Goal: Task Accomplishment & Management: Manage account settings

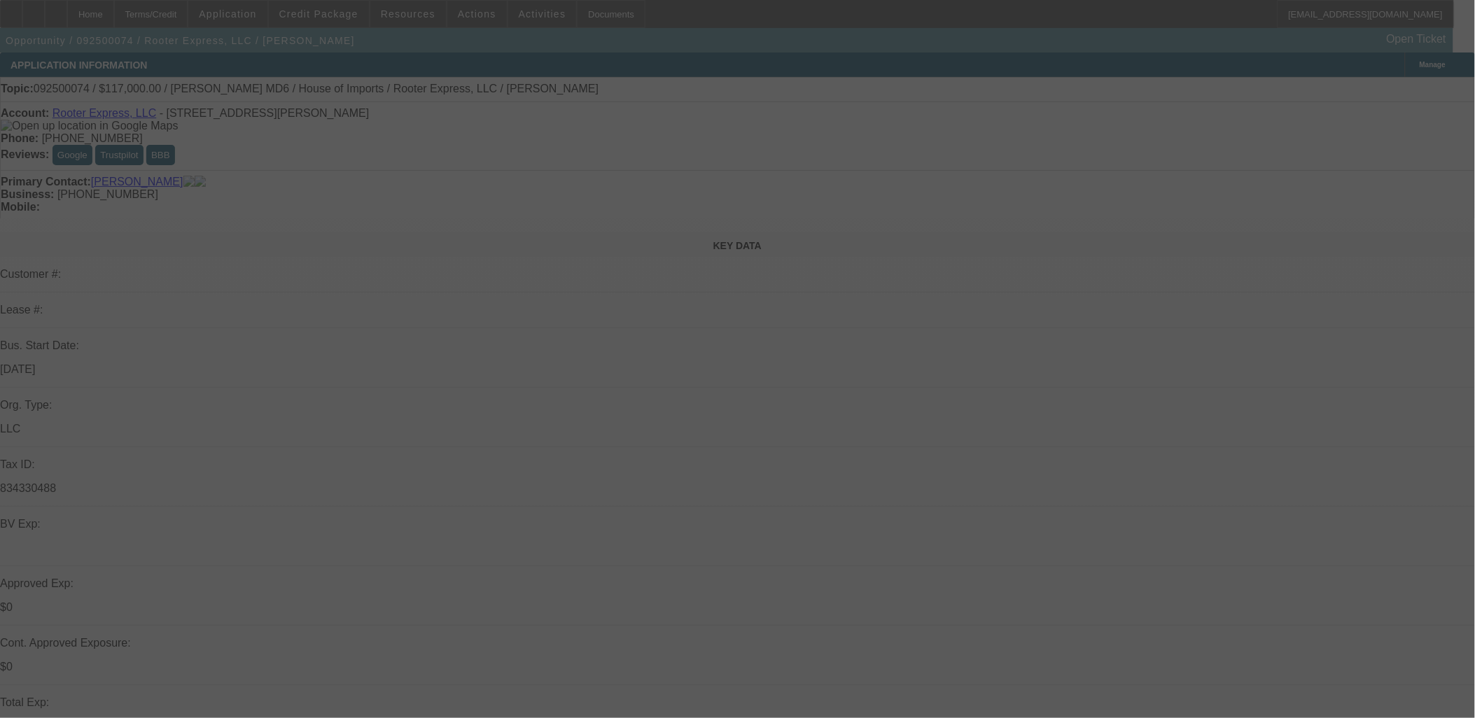
select select "0.1"
select select "0"
select select "0.1"
select select "0"
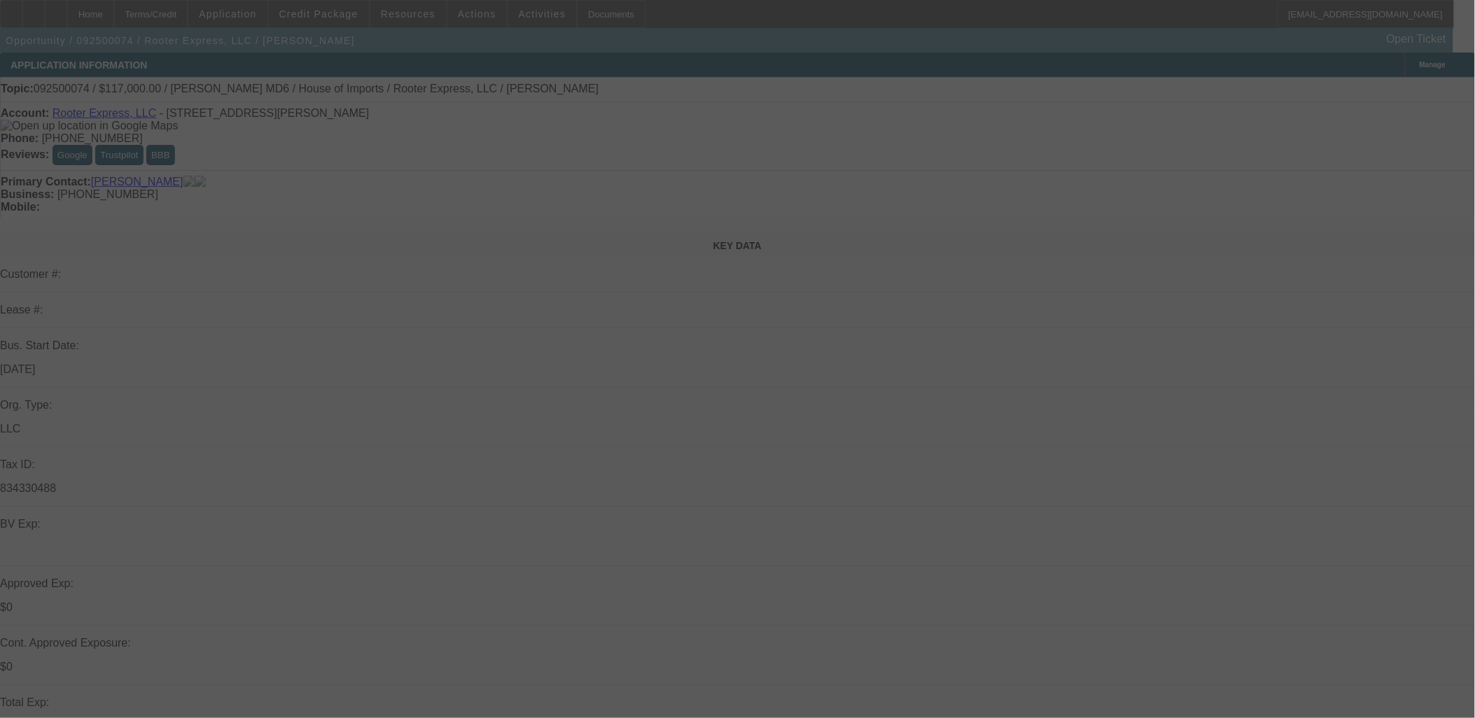
select select "0"
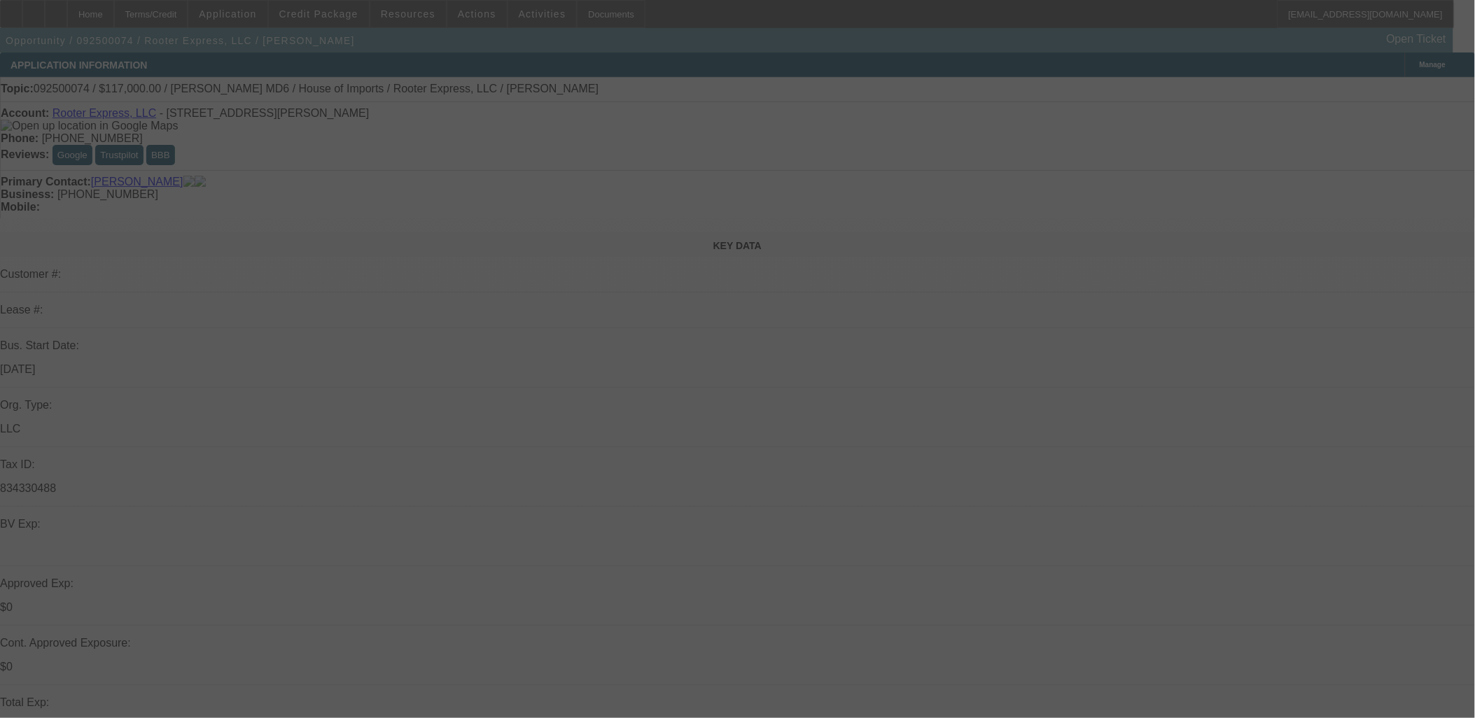
select select "0"
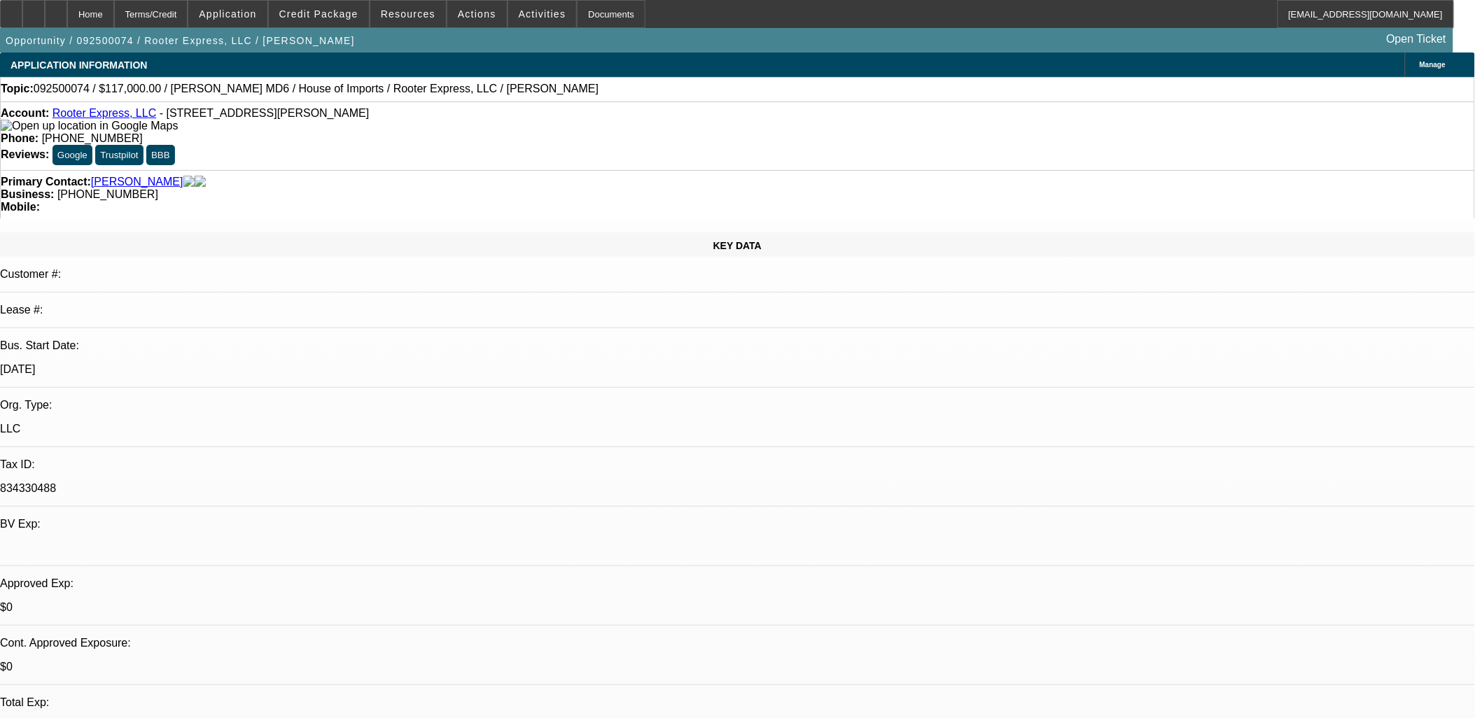
select select "1"
select select "2"
select select "6"
select select "1"
select select "2"
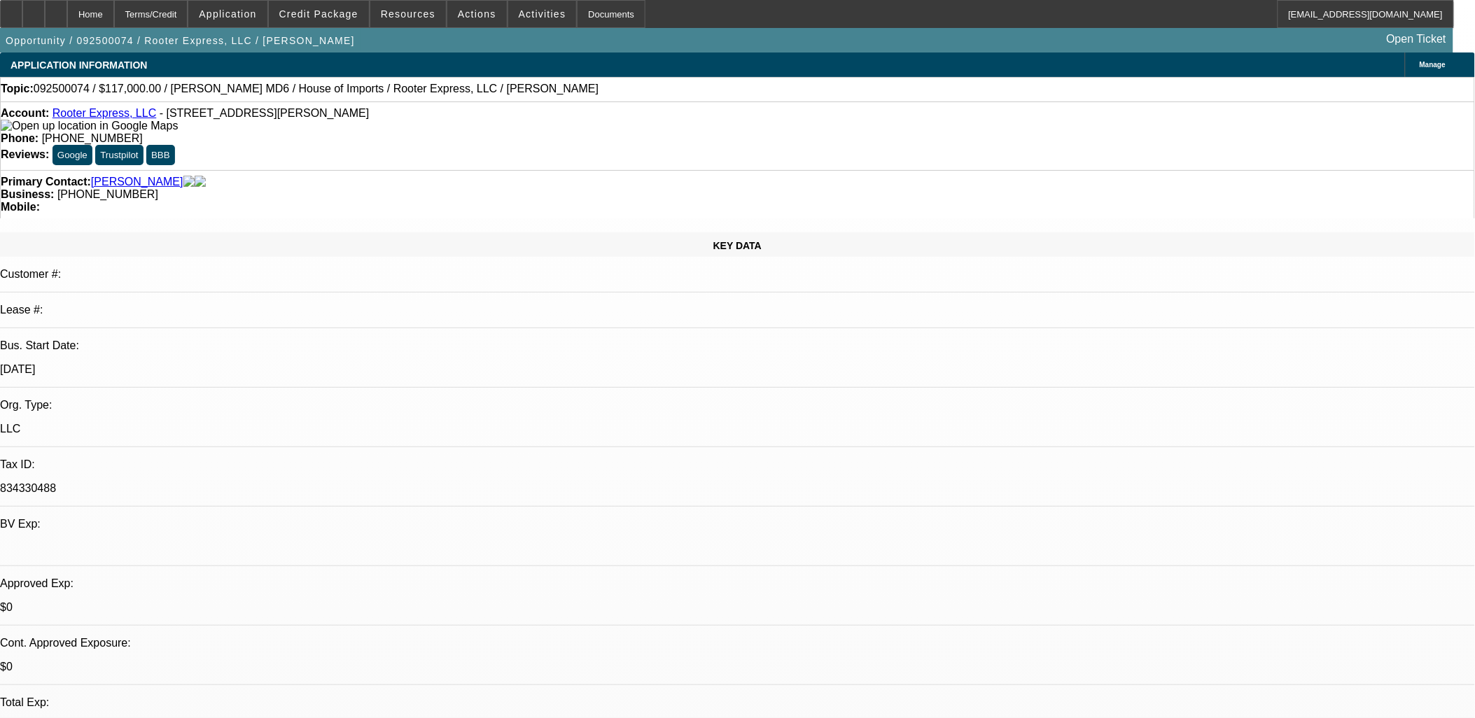
select select "6"
select select "1"
select select "3"
select select "6"
select select "1"
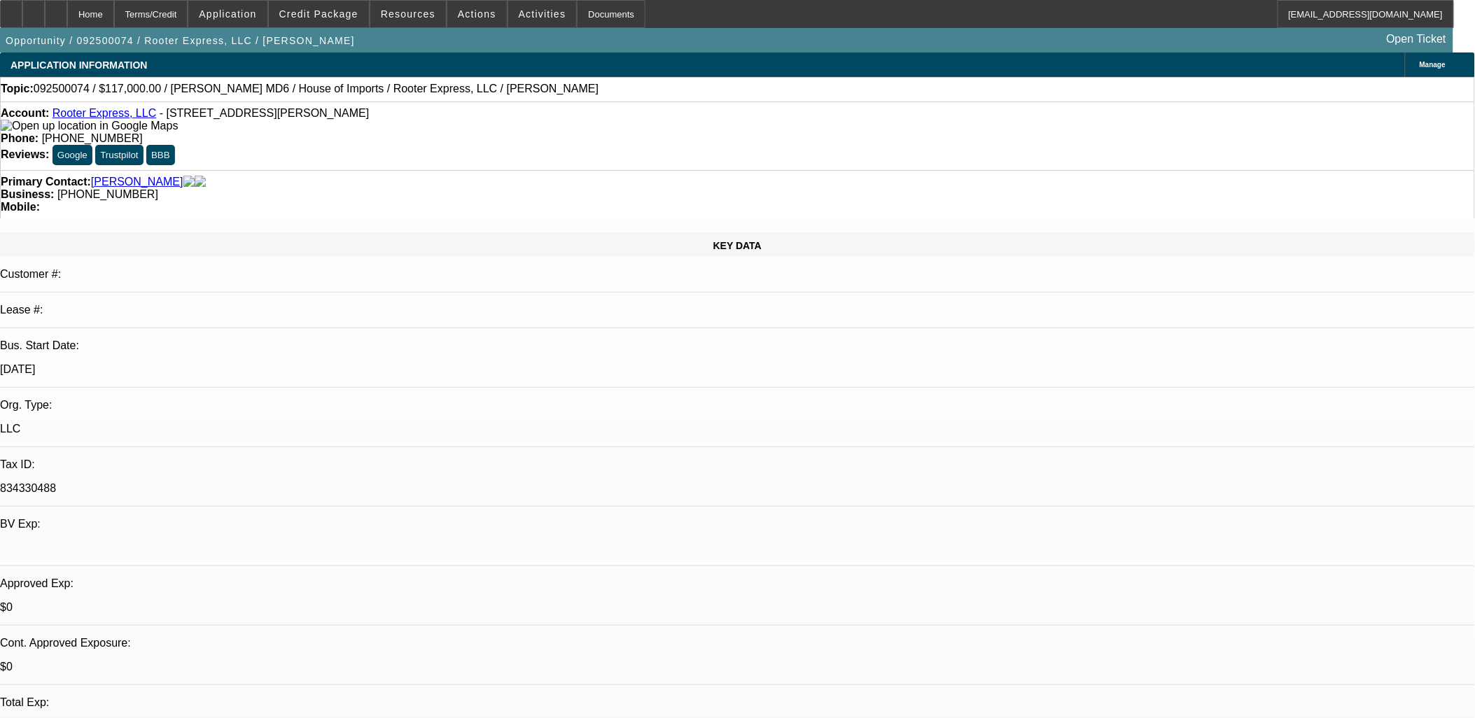
select select "2"
select select "6"
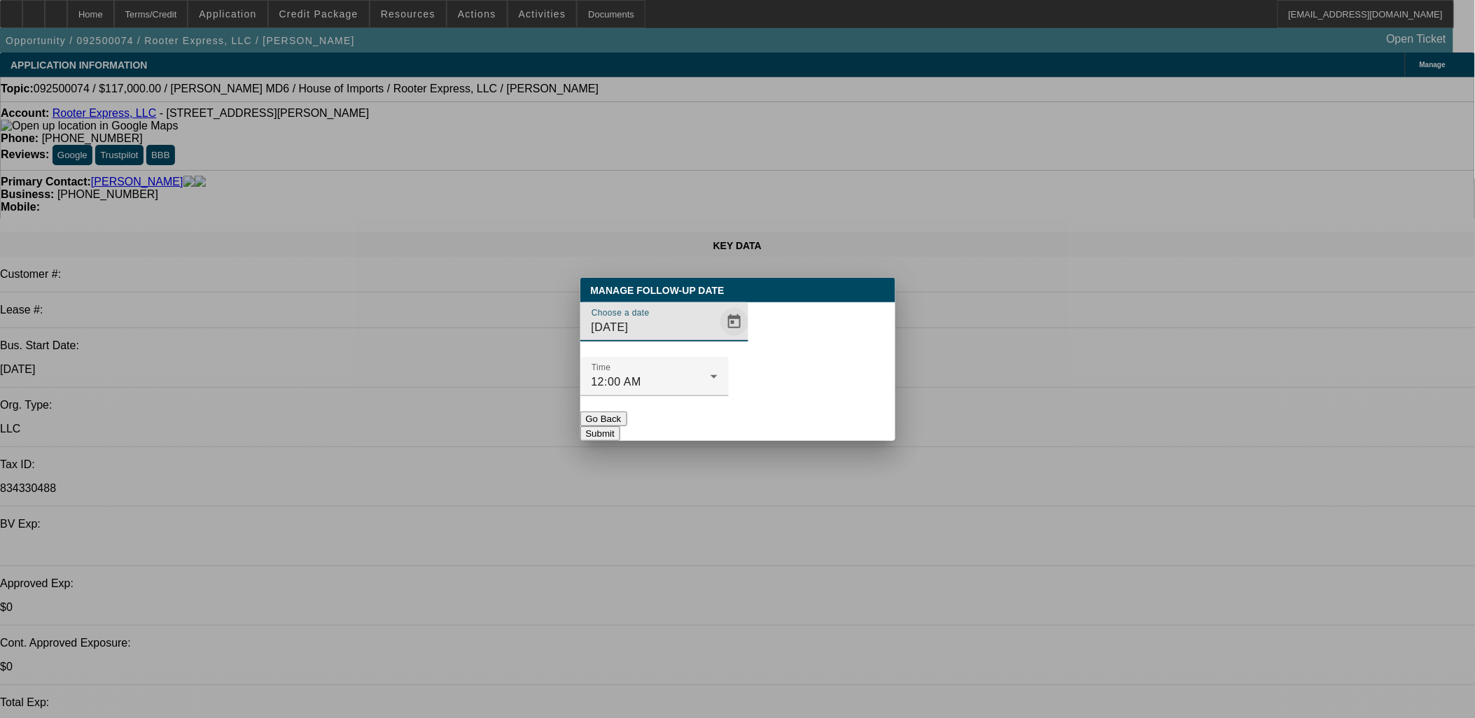
click at [718, 339] on span "Open calendar" at bounding box center [735, 322] width 34 height 34
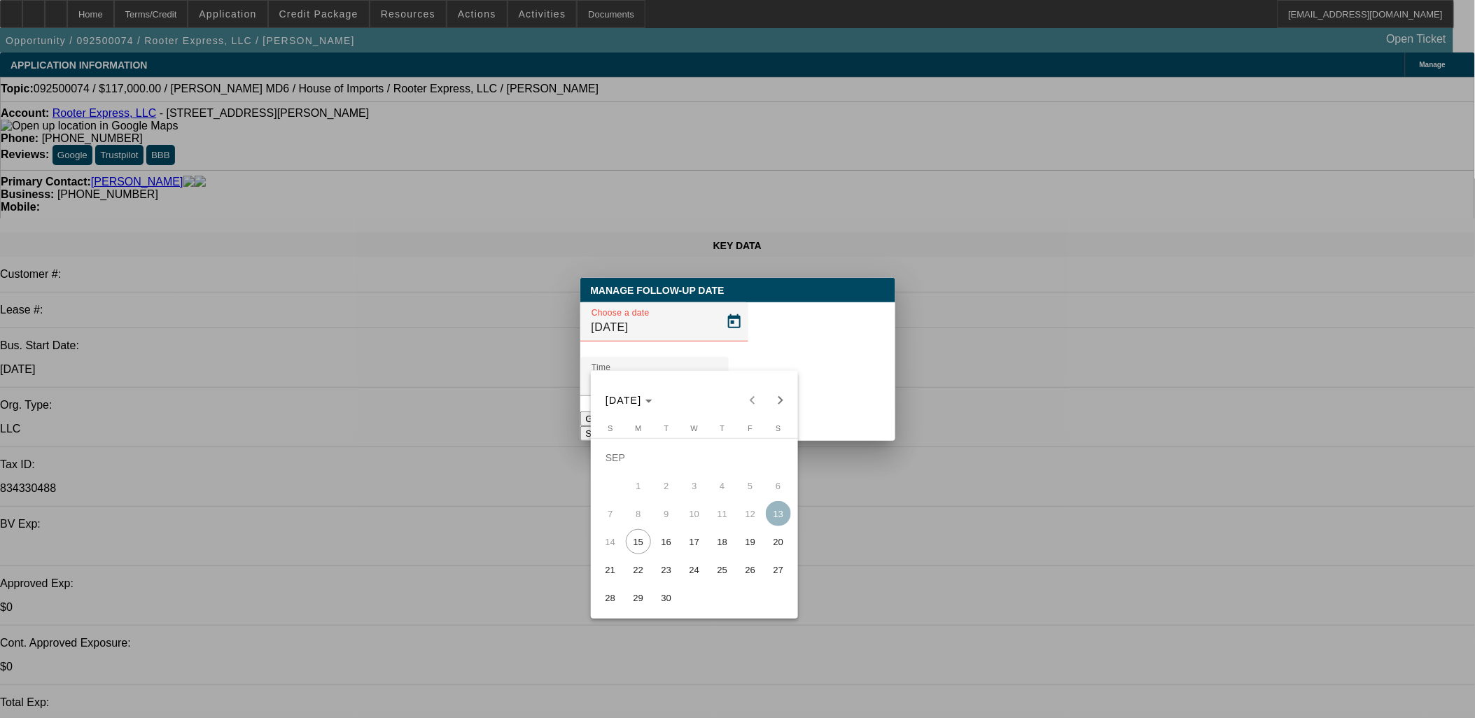
click at [684, 548] on span "17" at bounding box center [694, 541] width 25 height 25
type input "9/17/2025"
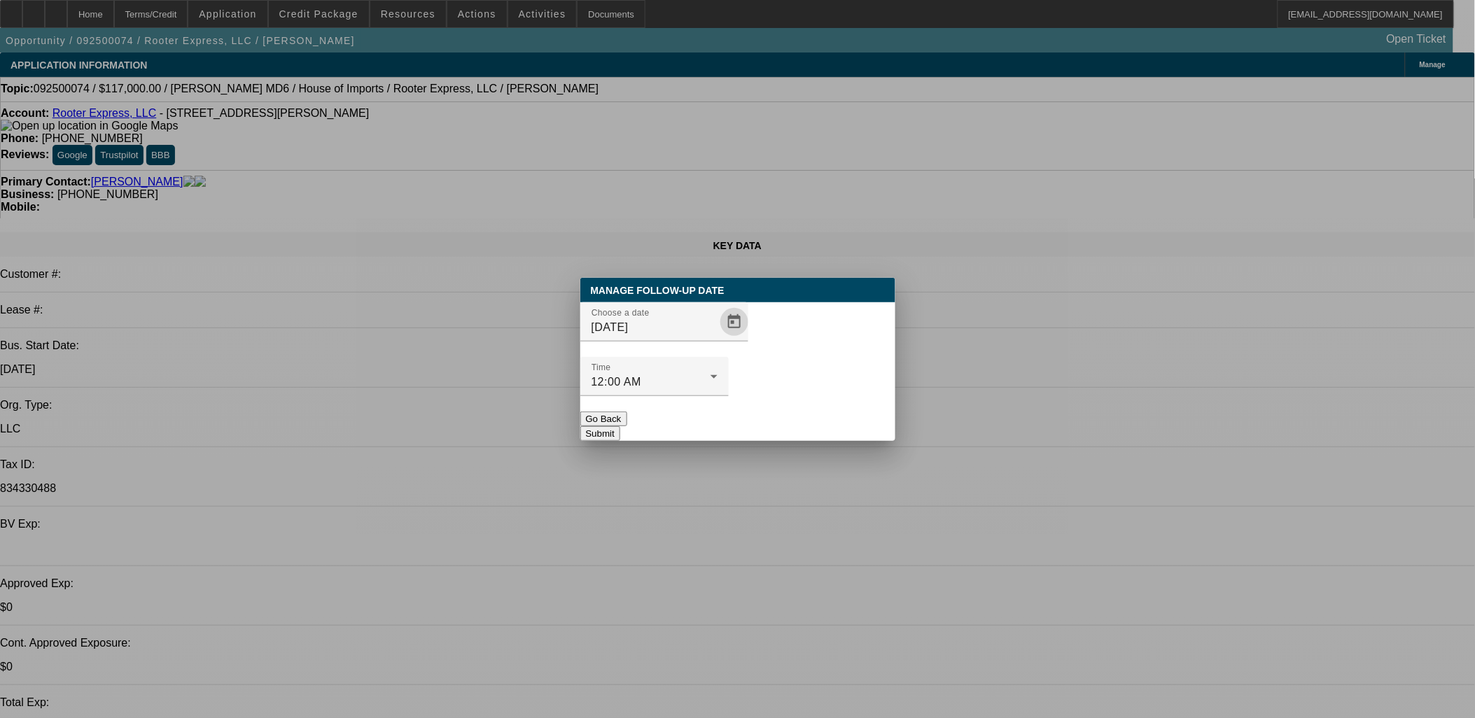
click at [620, 426] on button "Submit" at bounding box center [600, 433] width 40 height 15
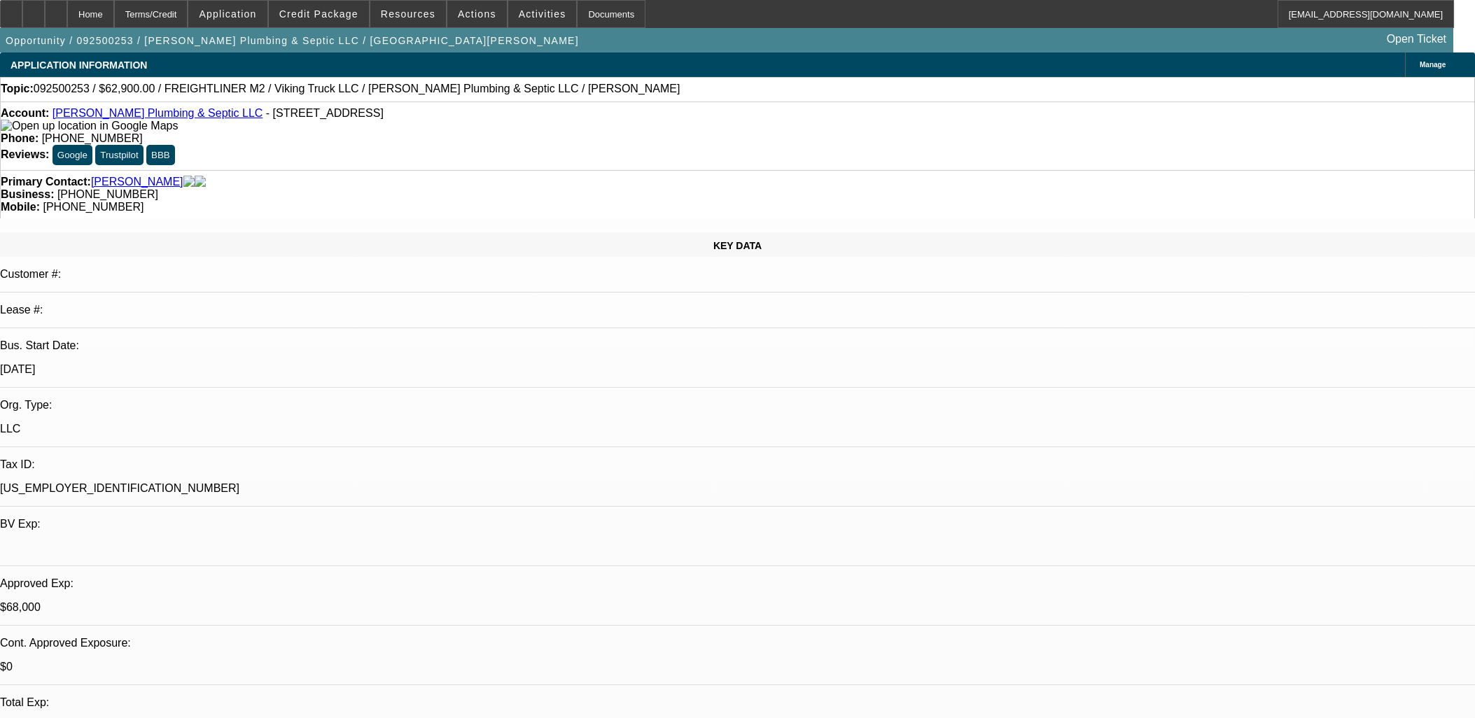
select select "0"
select select "2"
select select "0"
select select "6"
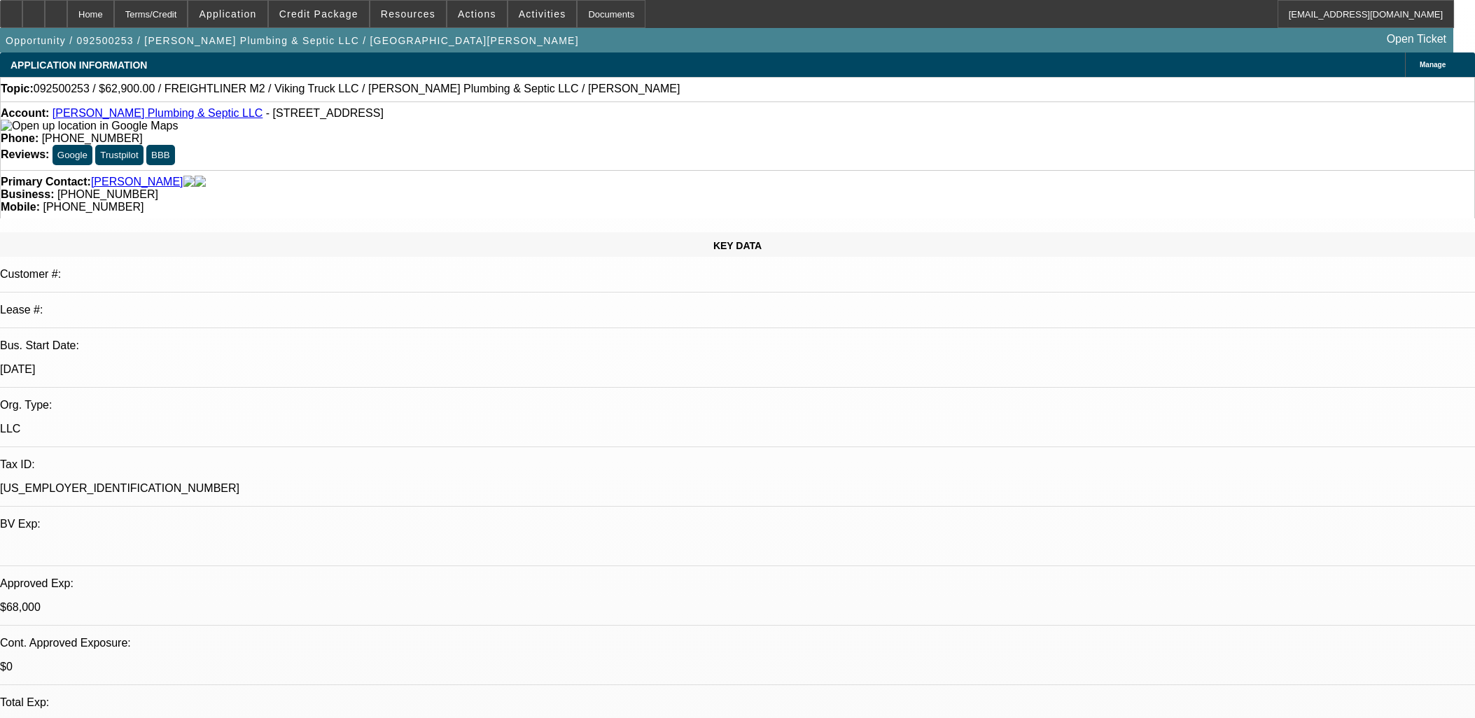
select select "0.1"
select select "2"
select select "0"
select select "6"
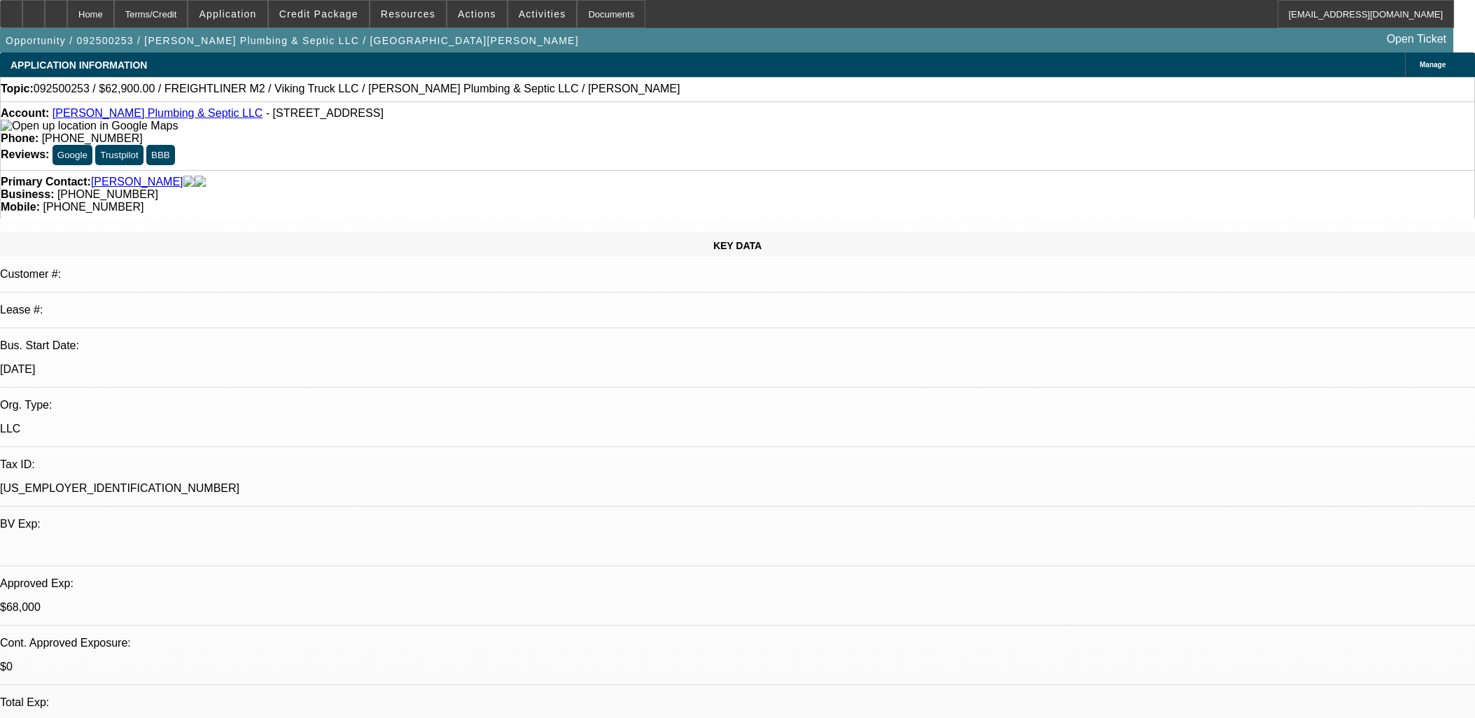
select select "0"
select select "2"
select select "0"
select select "6"
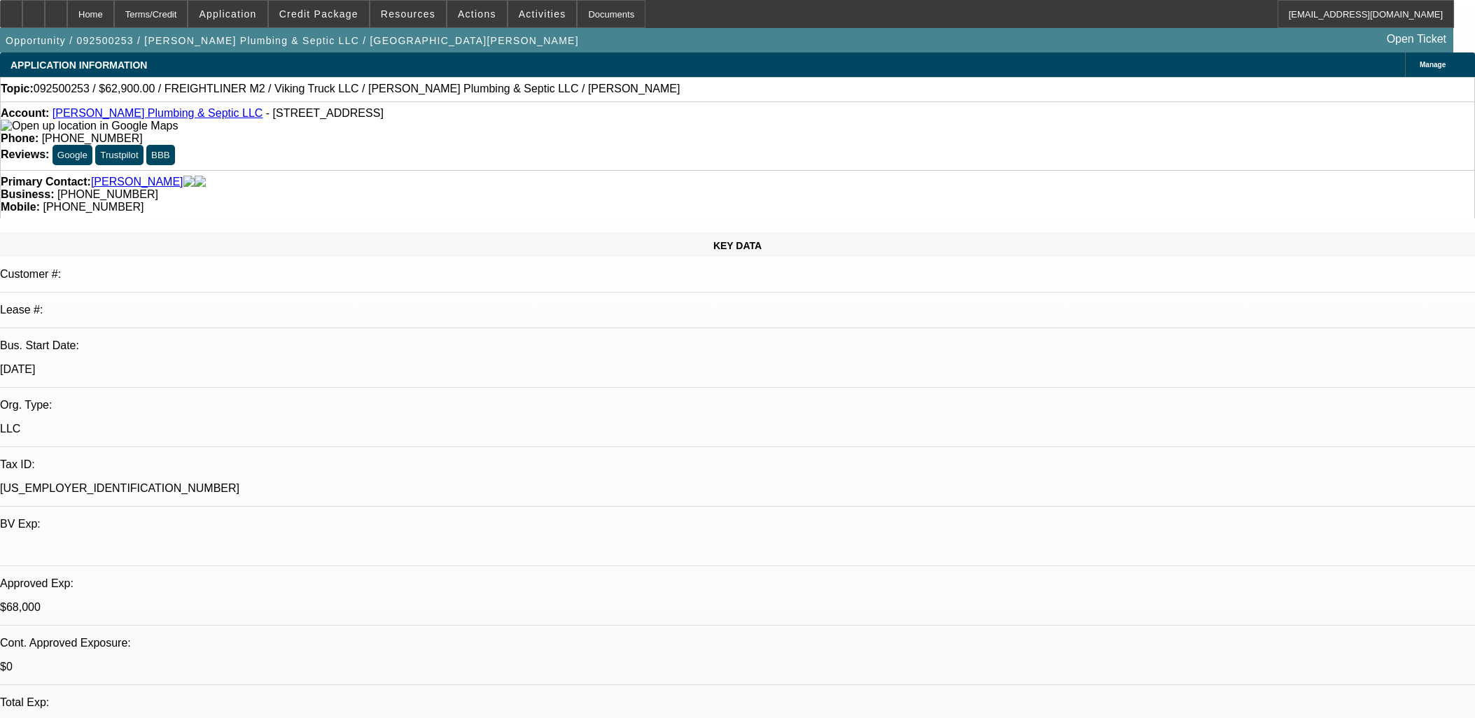
select select "0.1"
select select "2"
select select "0"
select select "6"
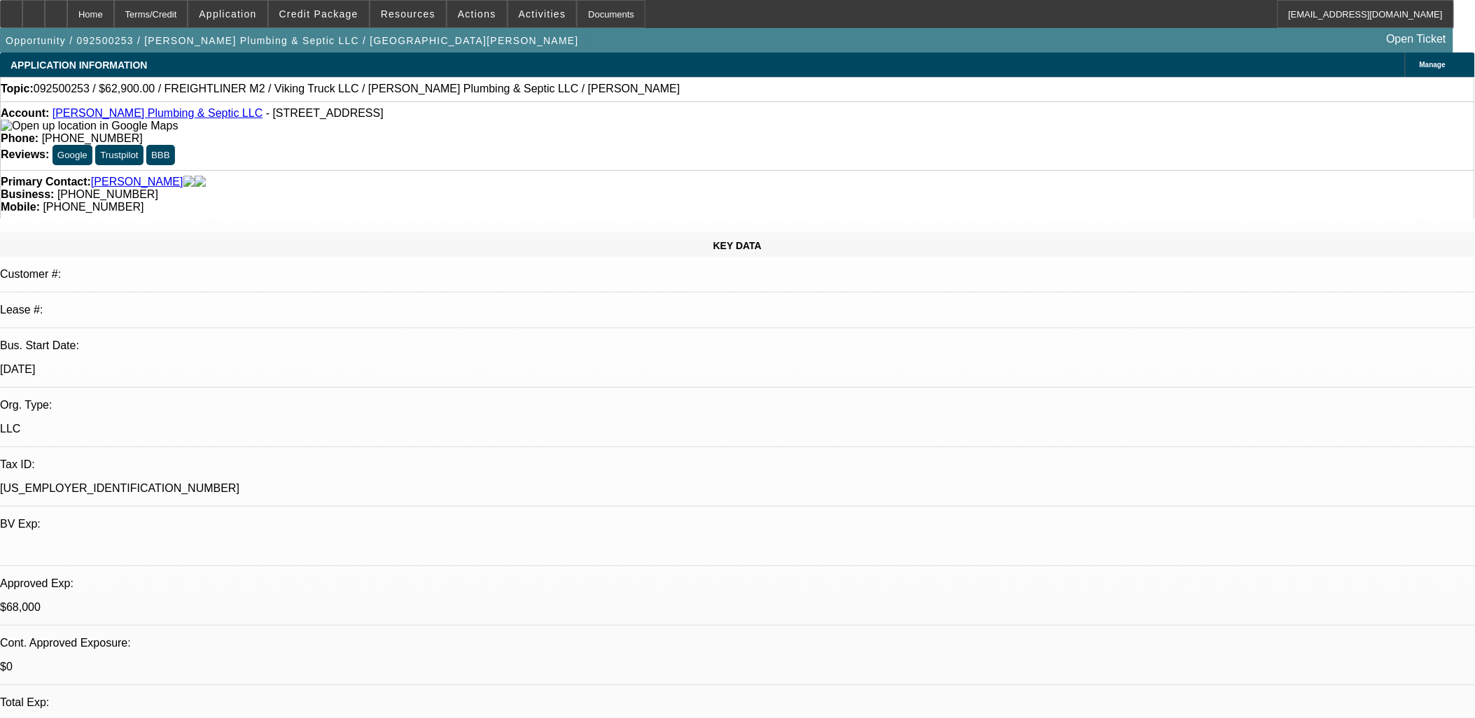
scroll to position [398, 0]
